Goal: Use online tool/utility: Utilize a website feature to perform a specific function

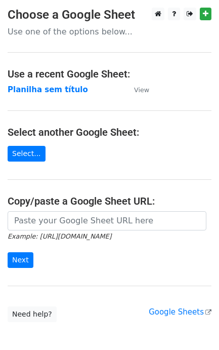
click at [105, 230] on form "Example: https://docs.google.com/spreadsheets/d/abc/edit Next" at bounding box center [110, 239] width 204 height 57
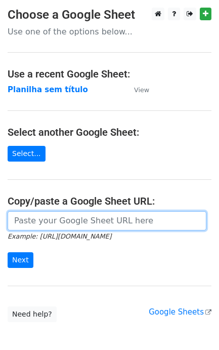
click at [52, 228] on input "url" at bounding box center [107, 220] width 199 height 19
paste input "https://docs.google.com/spreadsheets/d/1S-SQS2_G7Zty6PTnG5c1oUpd2WHXhMJP4fiCFJ9…"
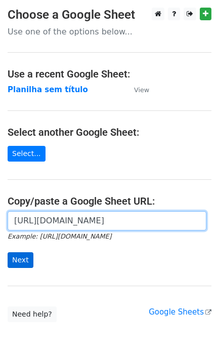
type input "https://docs.google.com/spreadsheets/d/1S-SQS2_G7Zty6PTnG5c1oUpd2WHXhMJP4fiCFJ9…"
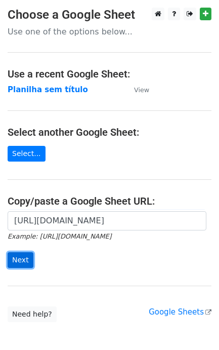
scroll to position [0, 0]
click at [24, 256] on input "Next" at bounding box center [21, 260] width 26 height 16
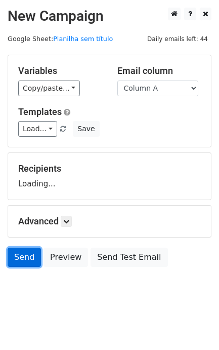
click at [26, 261] on form "Variables Copy/paste... {{Column A}} Email column Column A Templates Load... No…" at bounding box center [110, 163] width 204 height 217
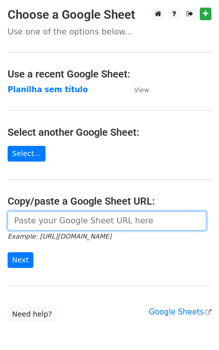
click at [84, 229] on input "url" at bounding box center [107, 220] width 199 height 19
paste input "https://docs.google.com/spreadsheets/d/1S-SQS2_G7Zty6PTnG5c1oUpd2WHXhMJP4fiCFJ9…"
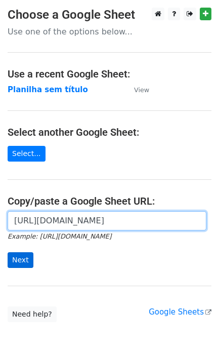
type input "https://docs.google.com/spreadsheets/d/1S-SQS2_G7Zty6PTnG5c1oUpd2WHXhMJP4fiCFJ9…"
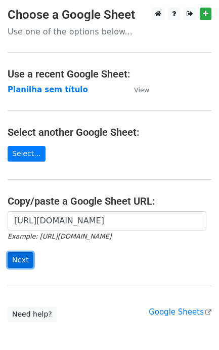
click at [21, 255] on input "Next" at bounding box center [21, 260] width 26 height 16
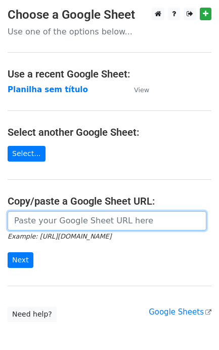
click at [100, 222] on input "url" at bounding box center [107, 220] width 199 height 19
paste input "https://docs.google.com/spreadsheets/d/1S-SQS2_G7Zty6PTnG5c1oUpd2WHXhMJP4fiCFJ9…"
drag, startPoint x: 140, startPoint y: 221, endPoint x: -67, endPoint y: 241, distance: 208.0
click at [0, 241] on html "Choose a Google Sheet Use one of the options below... Use a recent Google Sheet…" at bounding box center [109, 201] width 219 height 403
type input "https://docs.google.com/spreadsheets/d/1S-SQS2_G7Zty6PTnG5c1oUpd2WHXhMJP4fiCFJ9…"
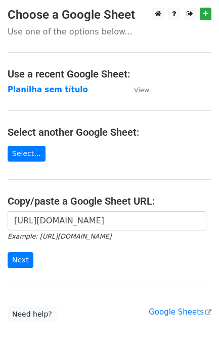
click at [179, 269] on div "https://docs.google.com/spreadsheets/d/1S-SQS2_G7Zty6PTnG5c1oUpd2WHXhMJP4fiCFJ9…" at bounding box center [109, 244] width 219 height 67
click at [14, 257] on input "Next" at bounding box center [21, 260] width 26 height 16
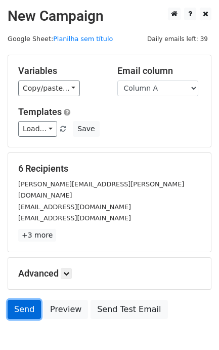
click at [31, 302] on link "Send" at bounding box center [24, 309] width 33 height 19
